Goal: Navigation & Orientation: Find specific page/section

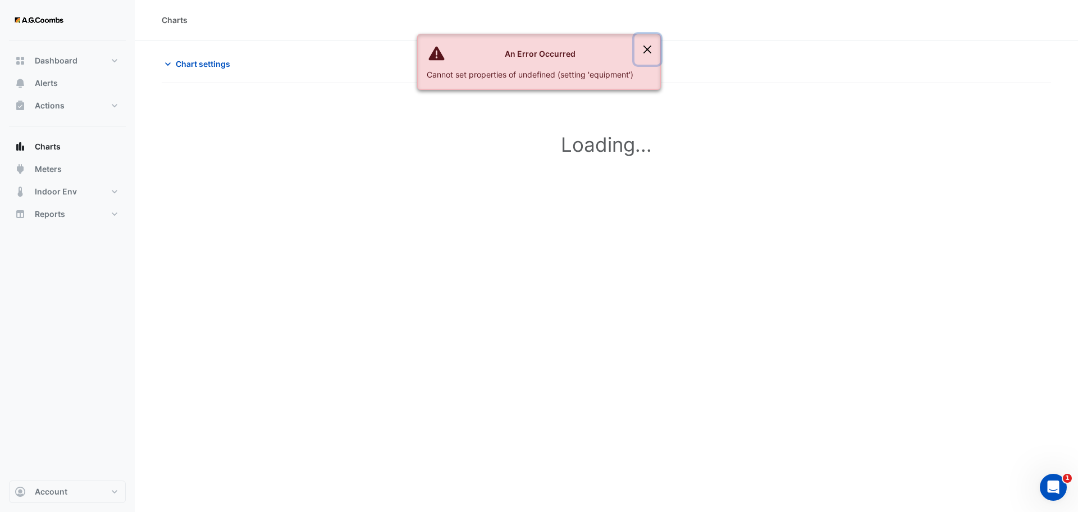
click at [655, 47] on button "Close" at bounding box center [648, 49] width 26 height 30
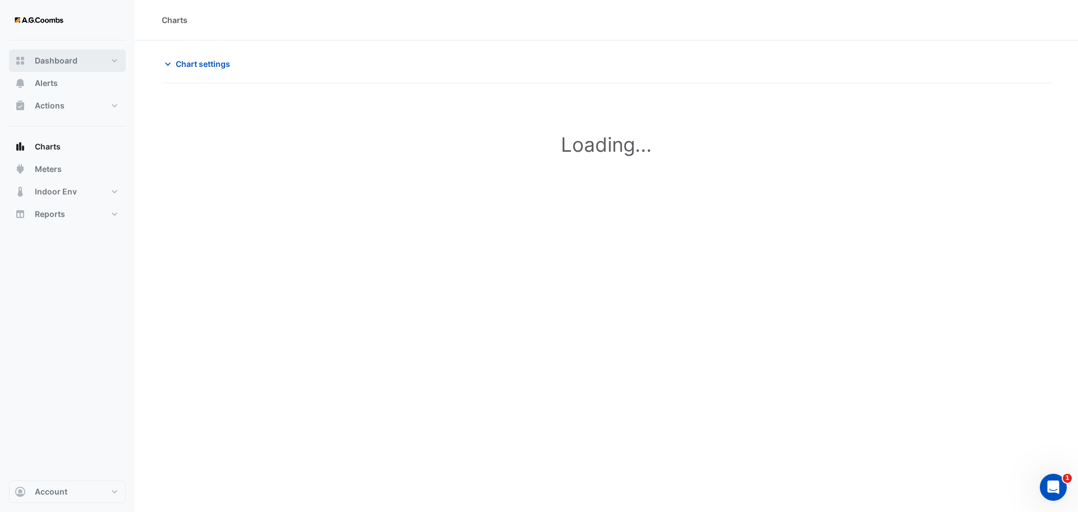
click at [50, 55] on span "Dashboard" at bounding box center [56, 60] width 43 height 11
select select "***"
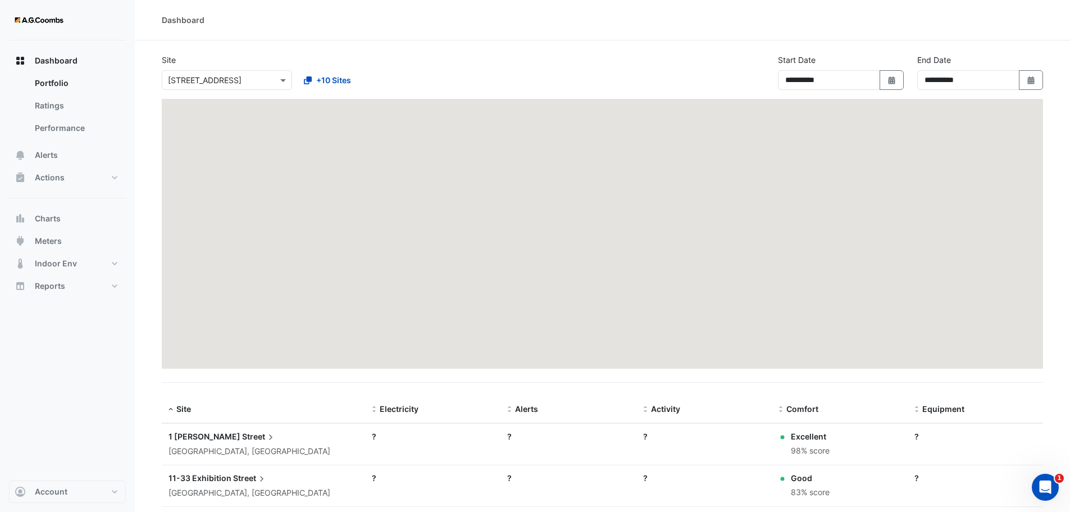
click at [222, 79] on input "text" at bounding box center [215, 81] width 95 height 12
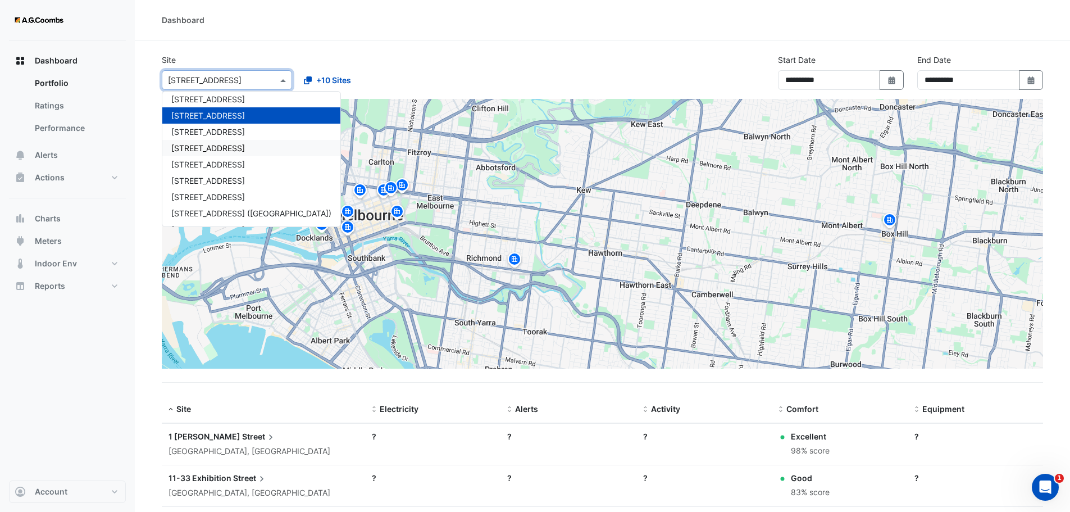
scroll to position [53, 0]
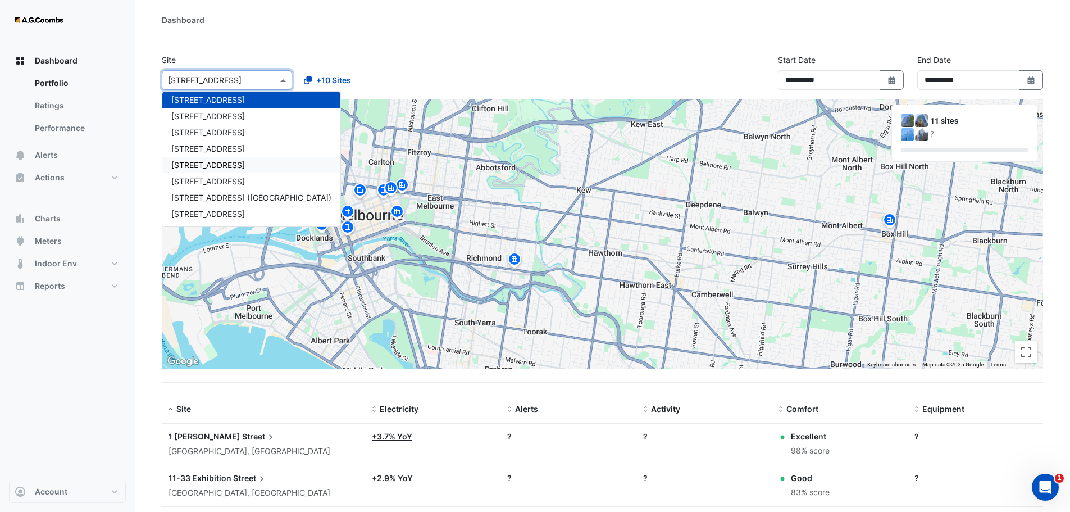
click at [241, 168] on div "[STREET_ADDRESS]" at bounding box center [251, 165] width 178 height 16
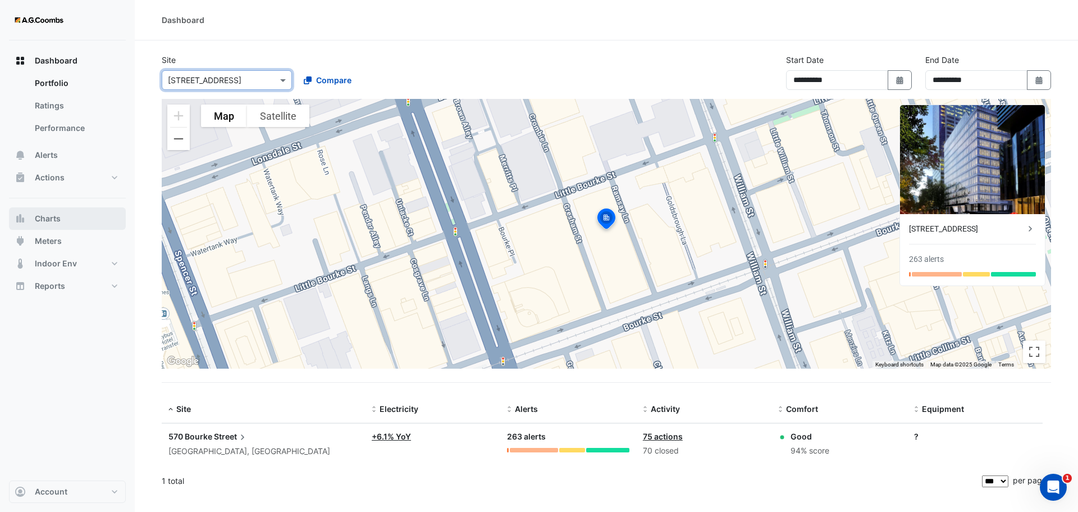
click at [66, 223] on button "Charts" at bounding box center [67, 218] width 117 height 22
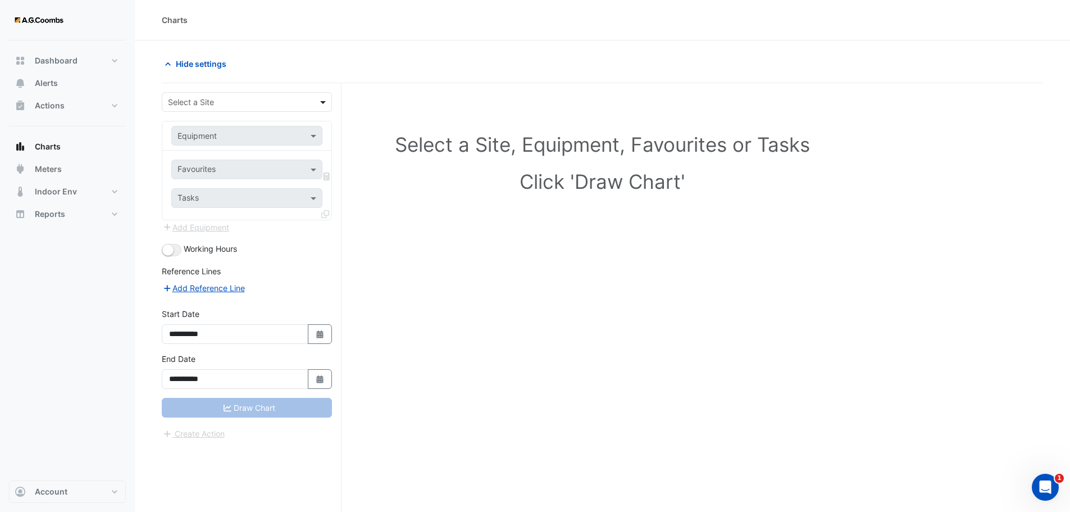
click at [324, 104] on span at bounding box center [324, 102] width 14 height 12
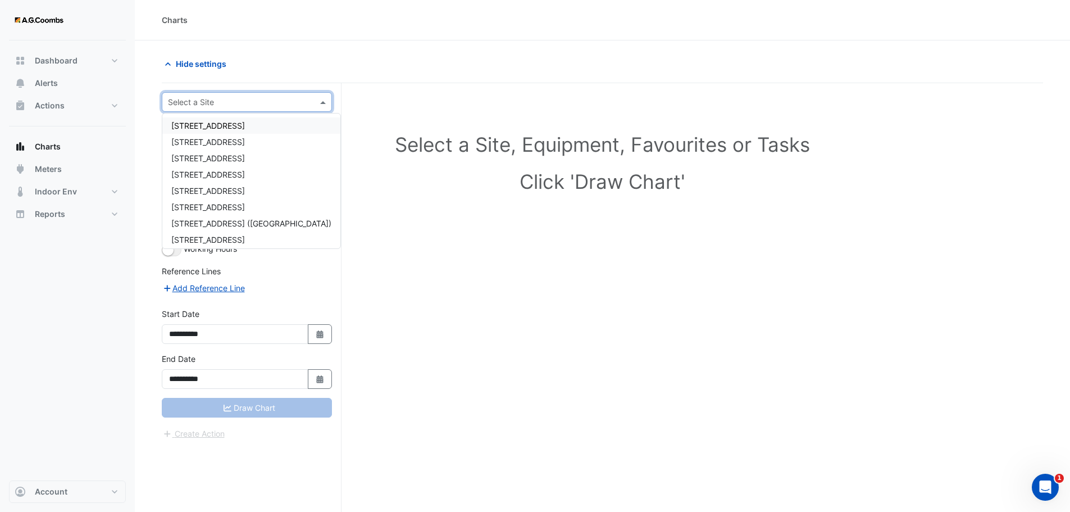
scroll to position [53, 0]
